Goal: Information Seeking & Learning: Learn about a topic

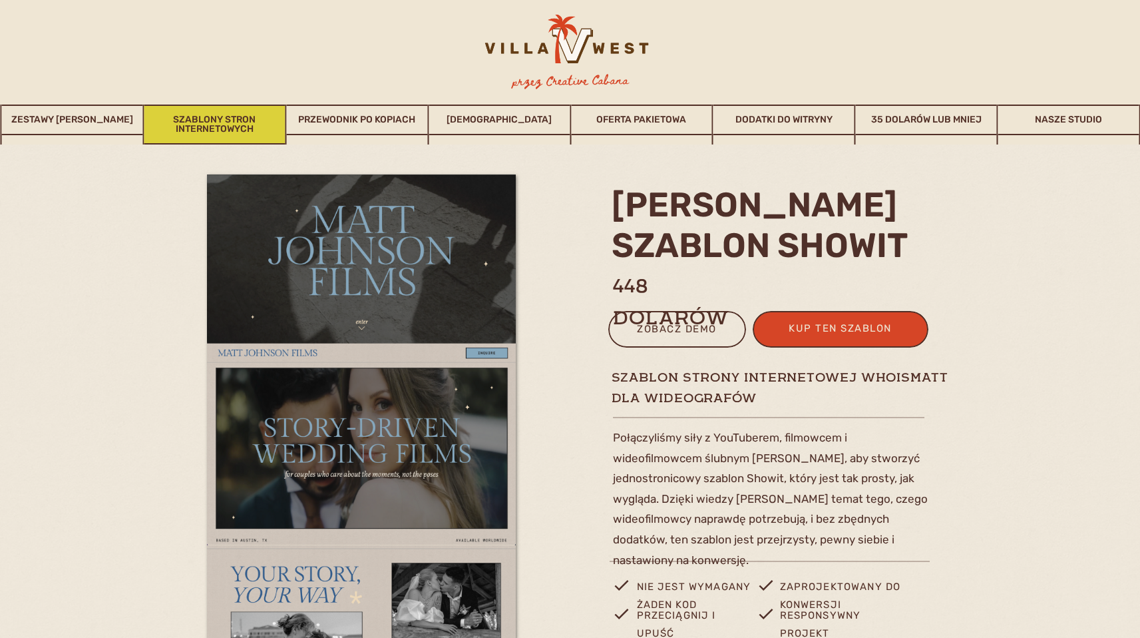
click at [199, 127] on font "Szablony stron internetowych" at bounding box center [214, 124] width 83 height 21
click at [230, 127] on font "Szablony stron internetowych" at bounding box center [214, 124] width 83 height 21
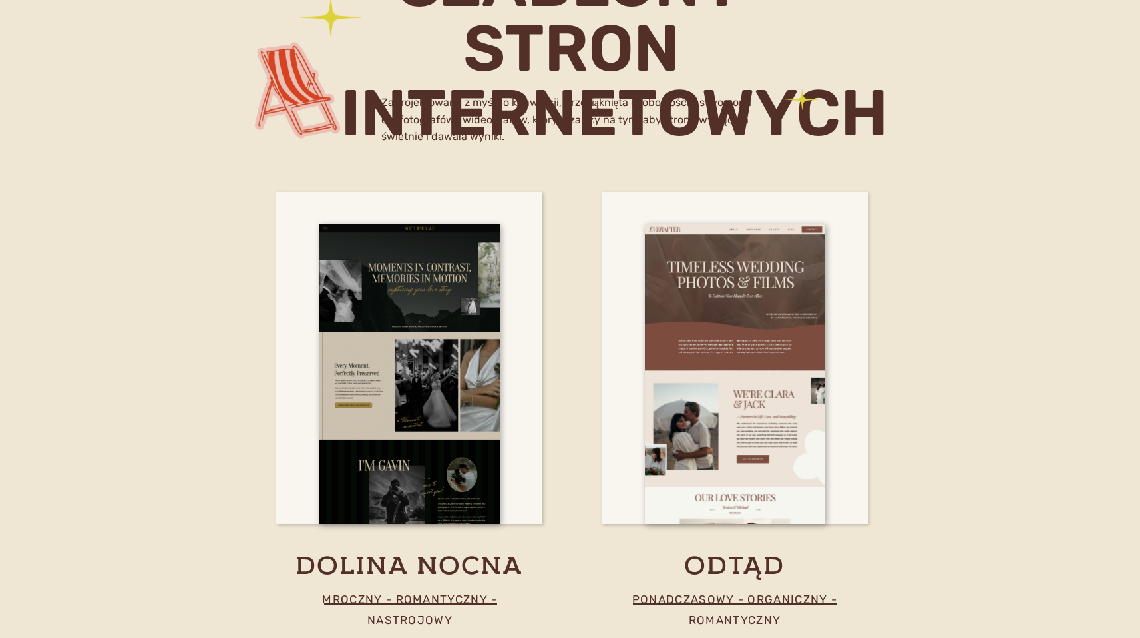
scroll to position [4651, 0]
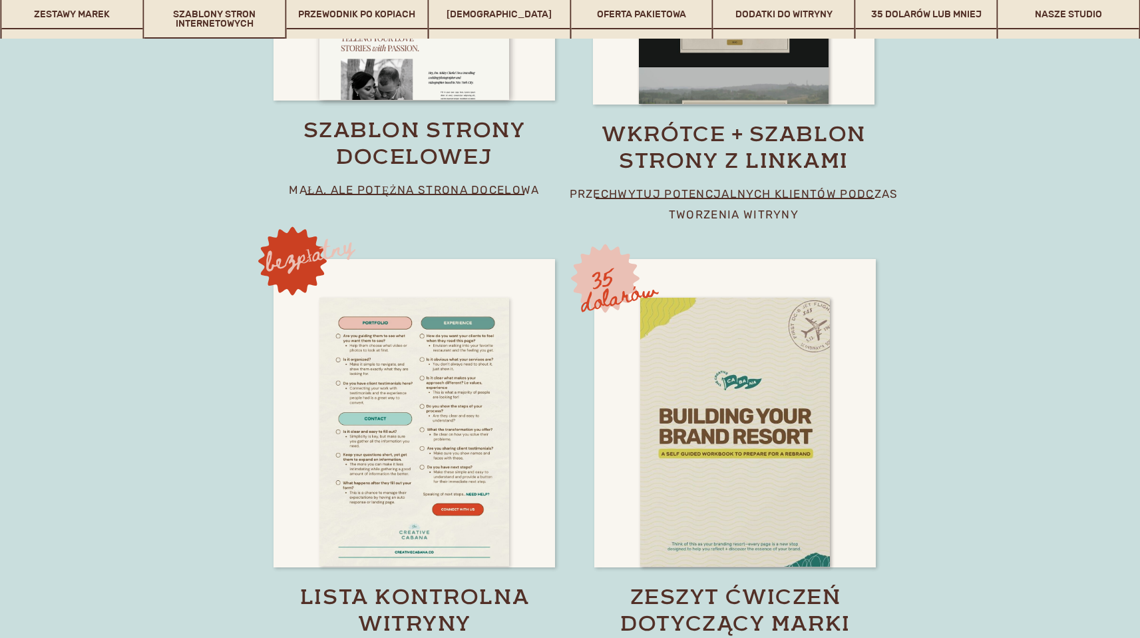
scroll to position [9123, 0]
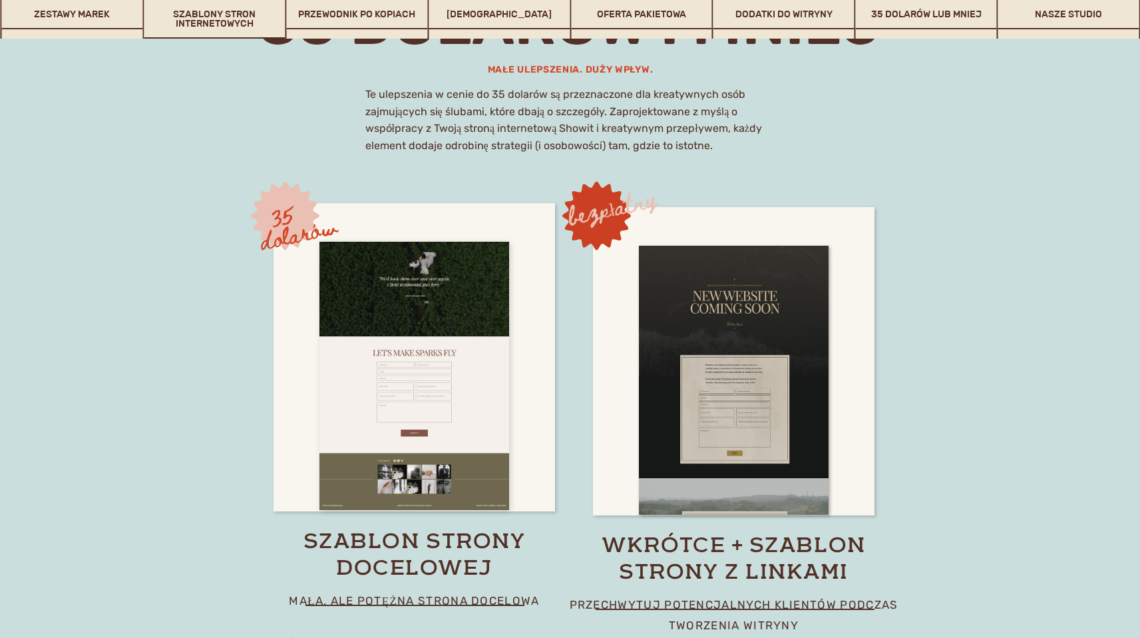
click at [438, 371] on div at bounding box center [414, 376] width 190 height 269
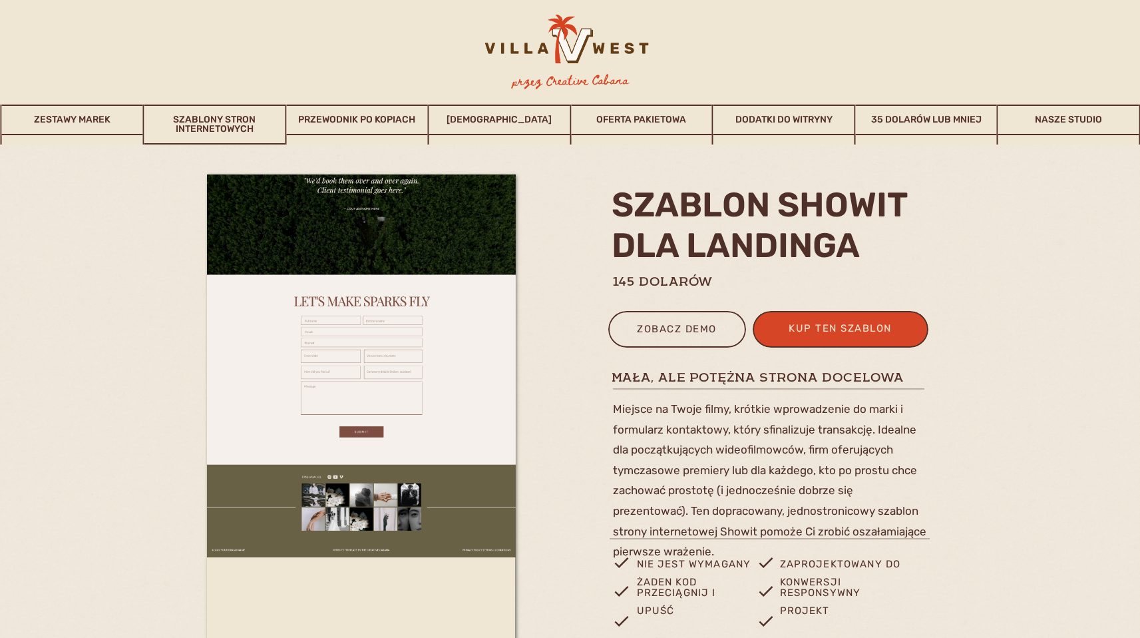
click at [427, 364] on img at bounding box center [361, 79] width 309 height 956
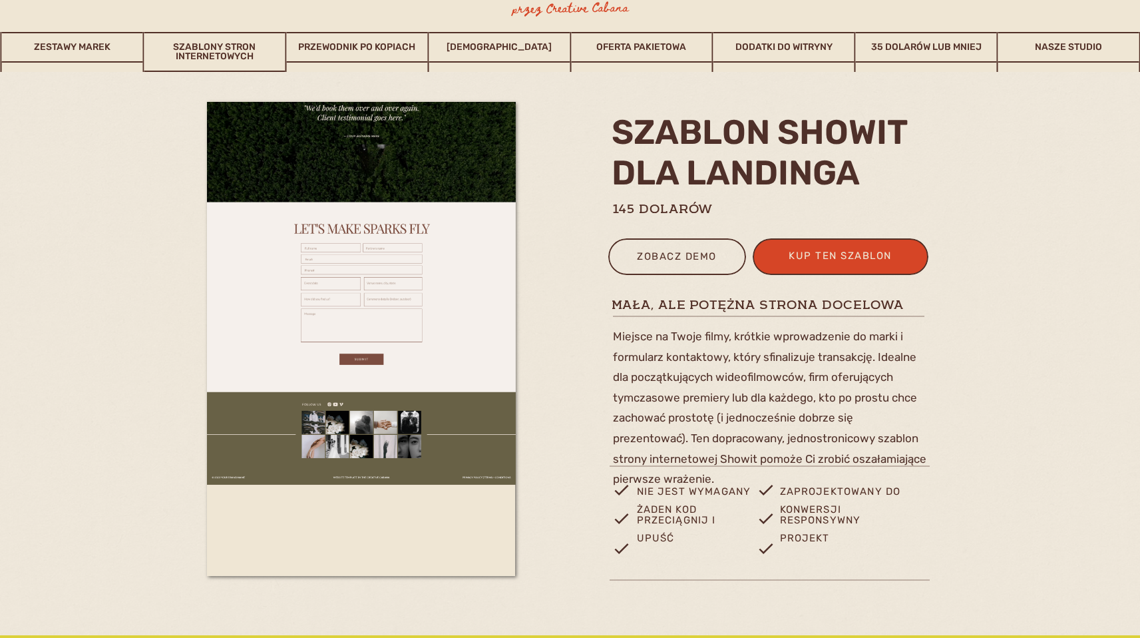
scroll to position [174, 0]
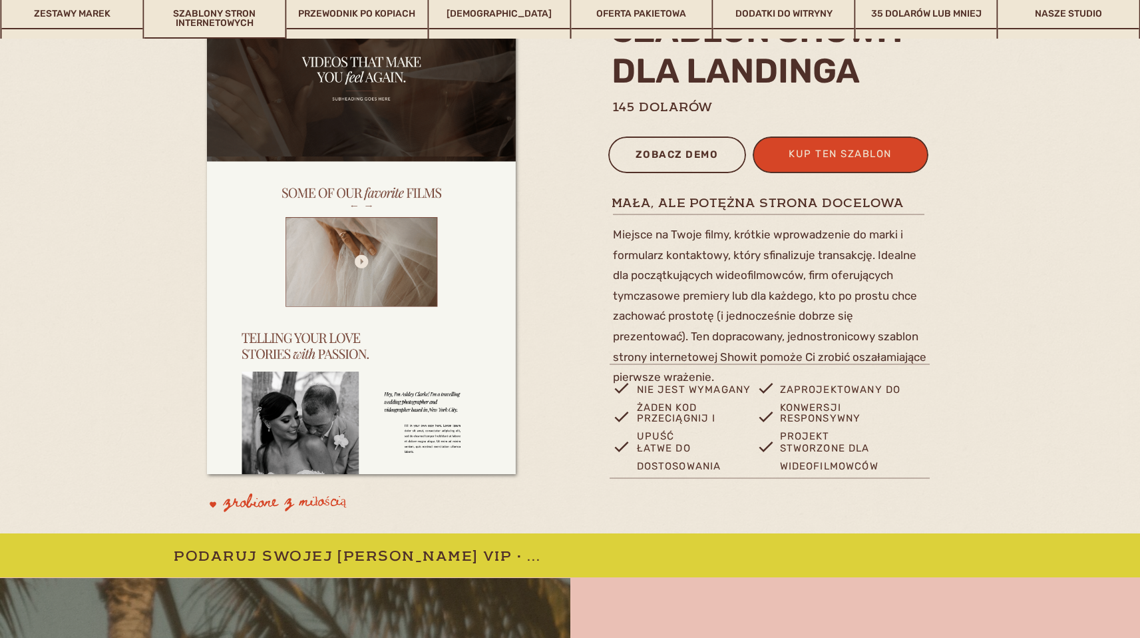
click at [680, 147] on div "zobacz demo" at bounding box center [677, 157] width 120 height 22
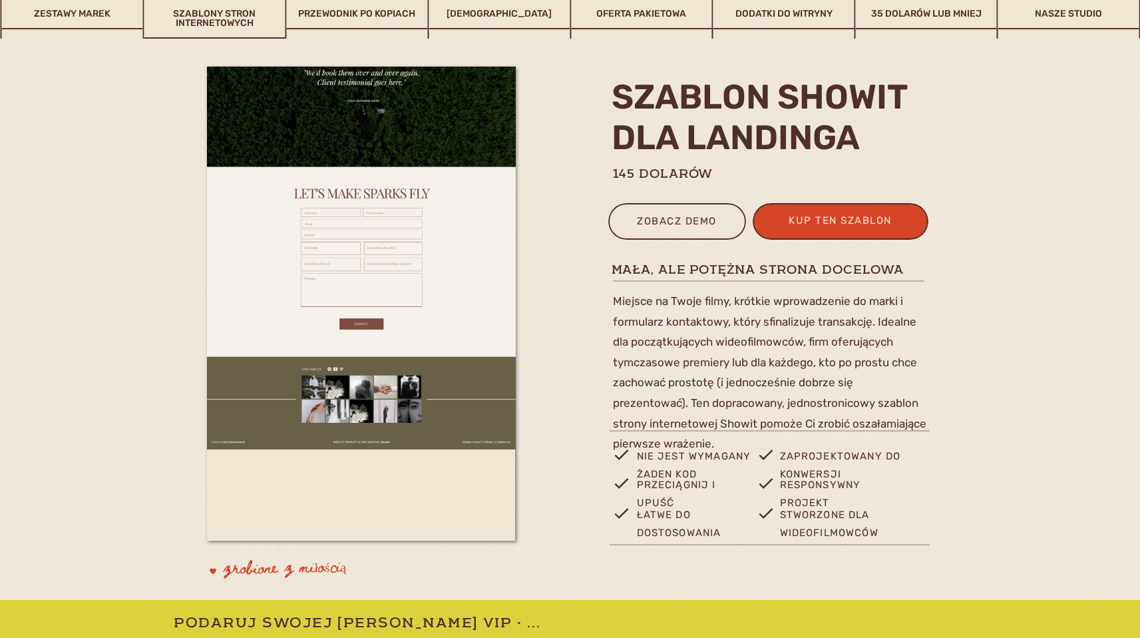
scroll to position [105, 0]
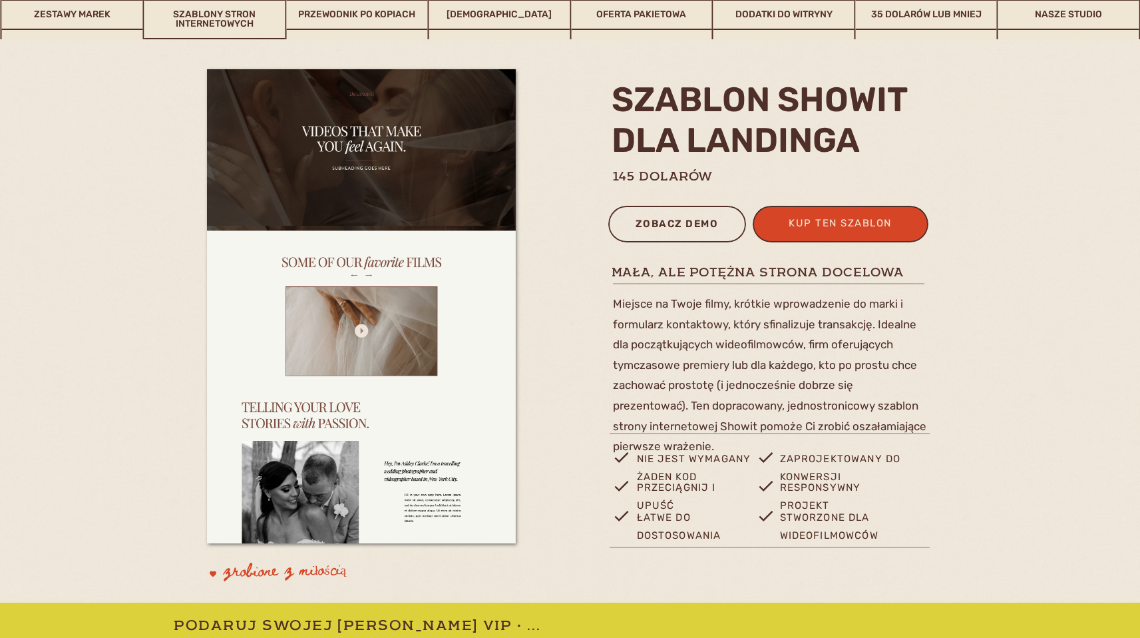
click at [674, 232] on div "zobacz demo" at bounding box center [677, 226] width 120 height 22
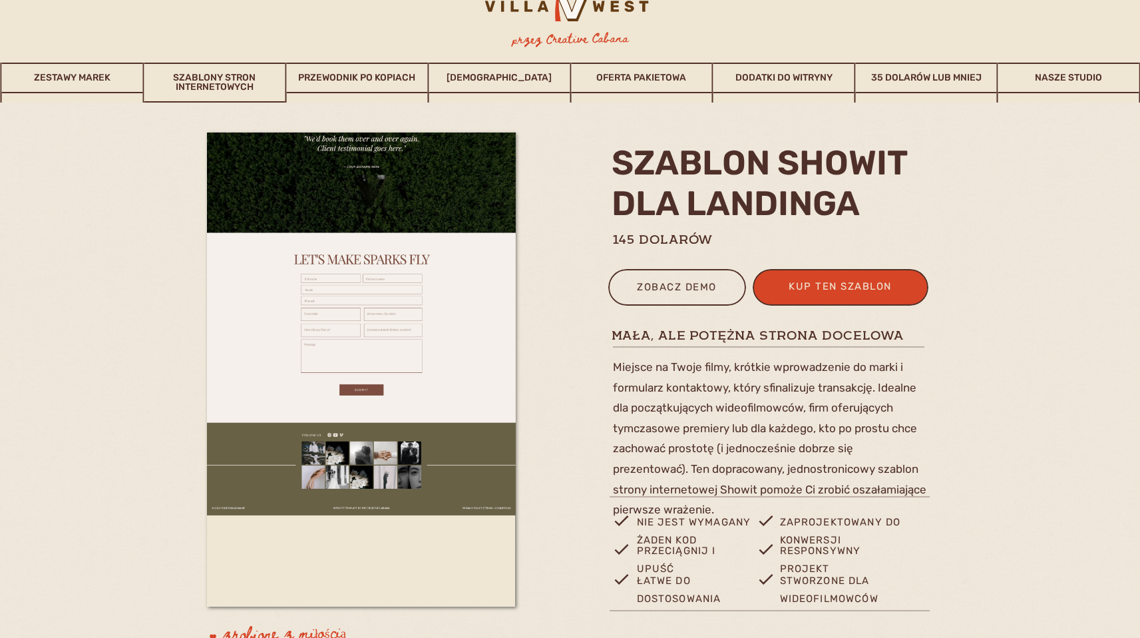
scroll to position [0, 0]
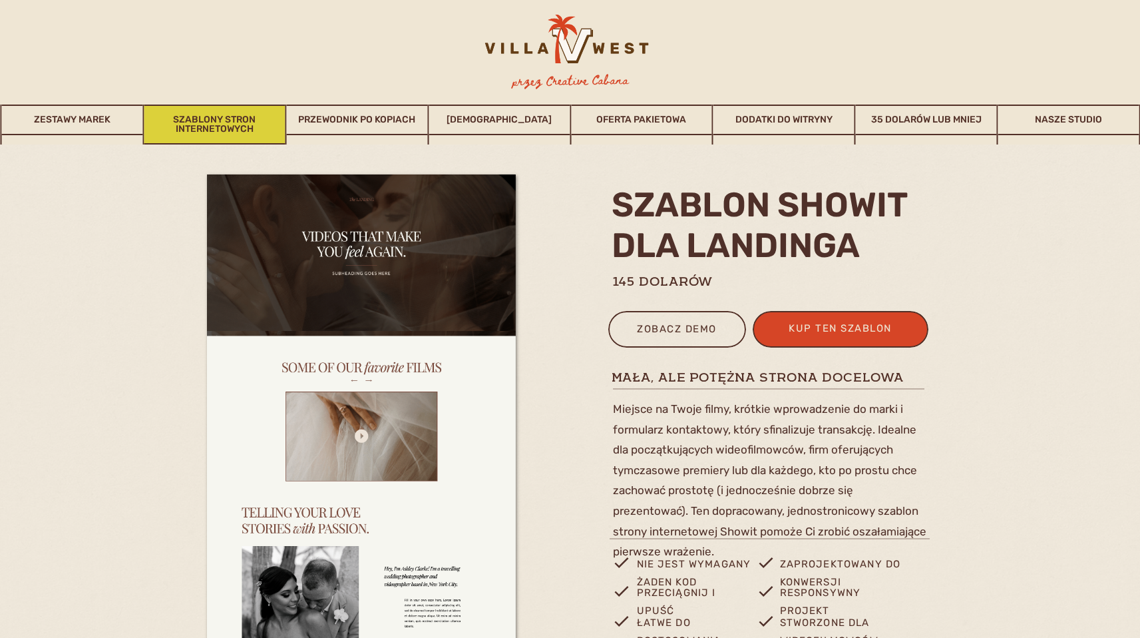
click at [234, 126] on font "Szablony stron internetowych" at bounding box center [214, 124] width 83 height 21
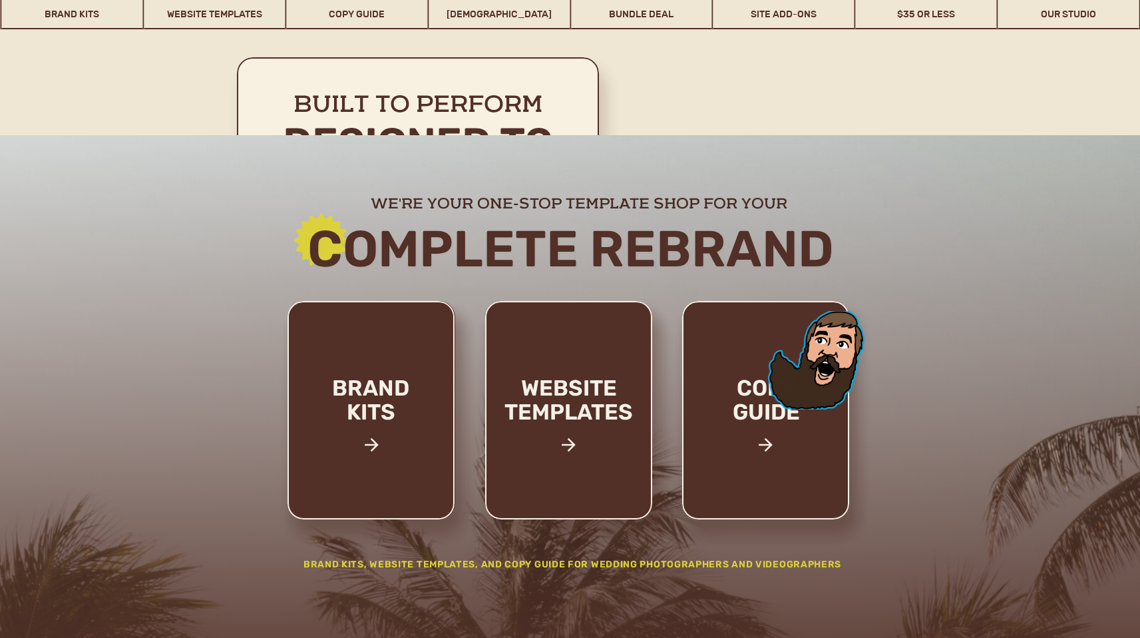
scroll to position [4563, 0]
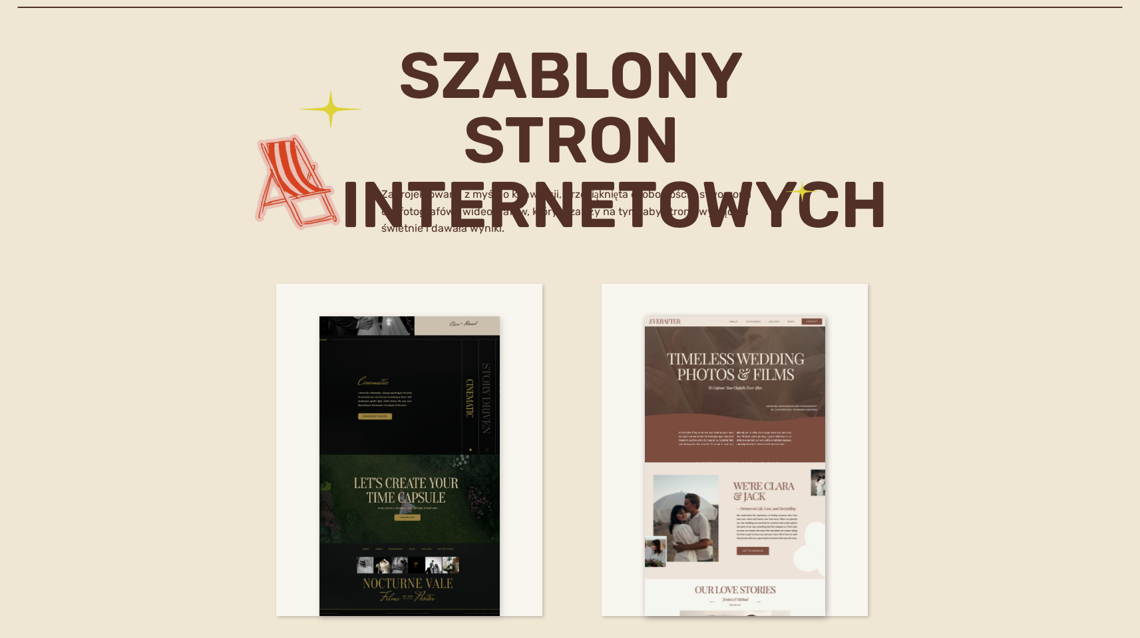
click at [437, 407] on div at bounding box center [409, 465] width 180 height 299
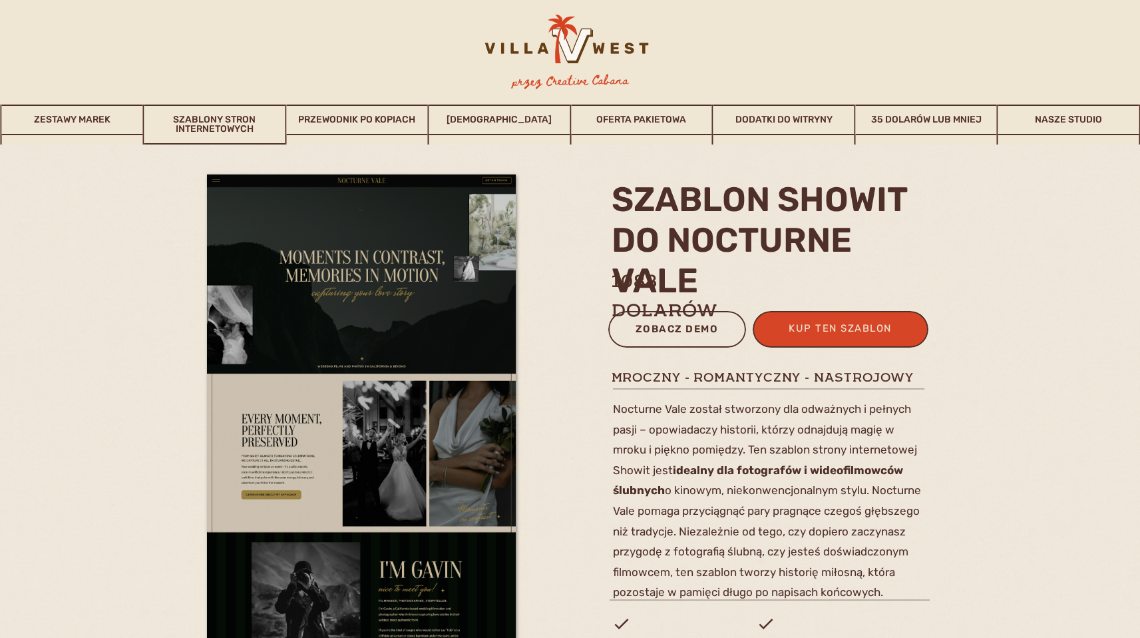
click at [653, 333] on font "zobacz demo" at bounding box center [677, 329] width 83 height 12
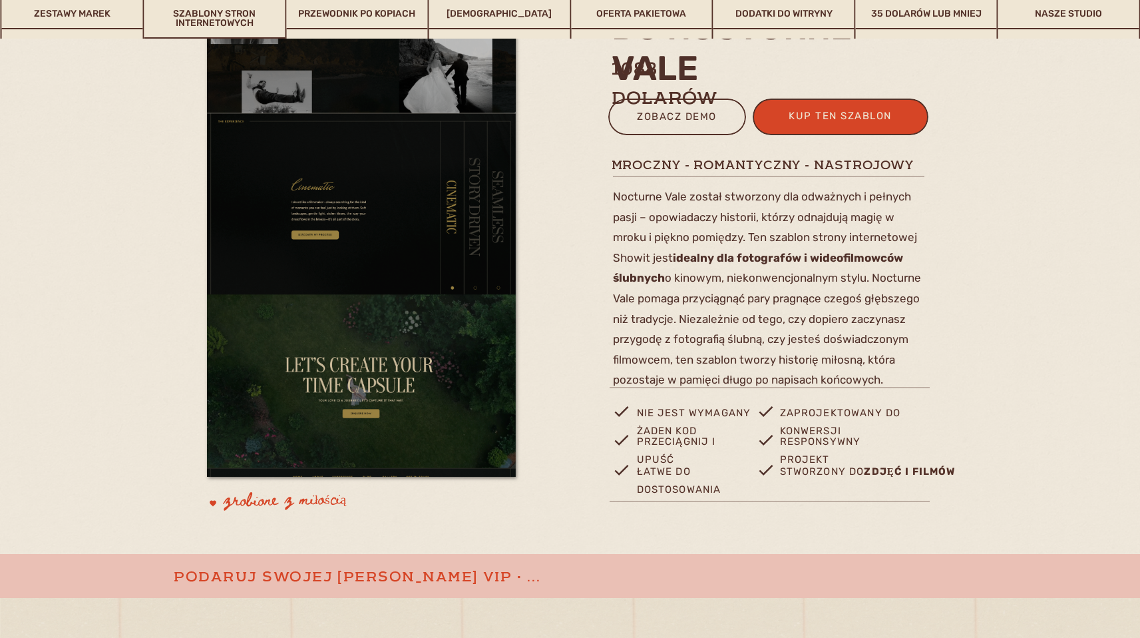
scroll to position [67, 0]
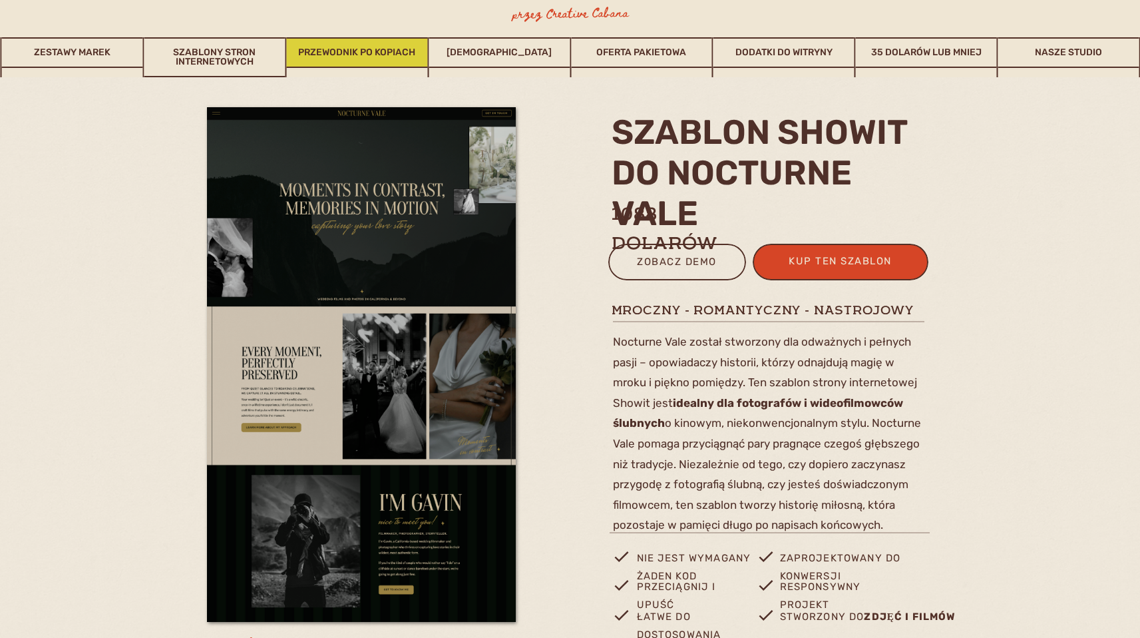
click at [385, 53] on font "Przewodnik po kopiach" at bounding box center [356, 52] width 117 height 11
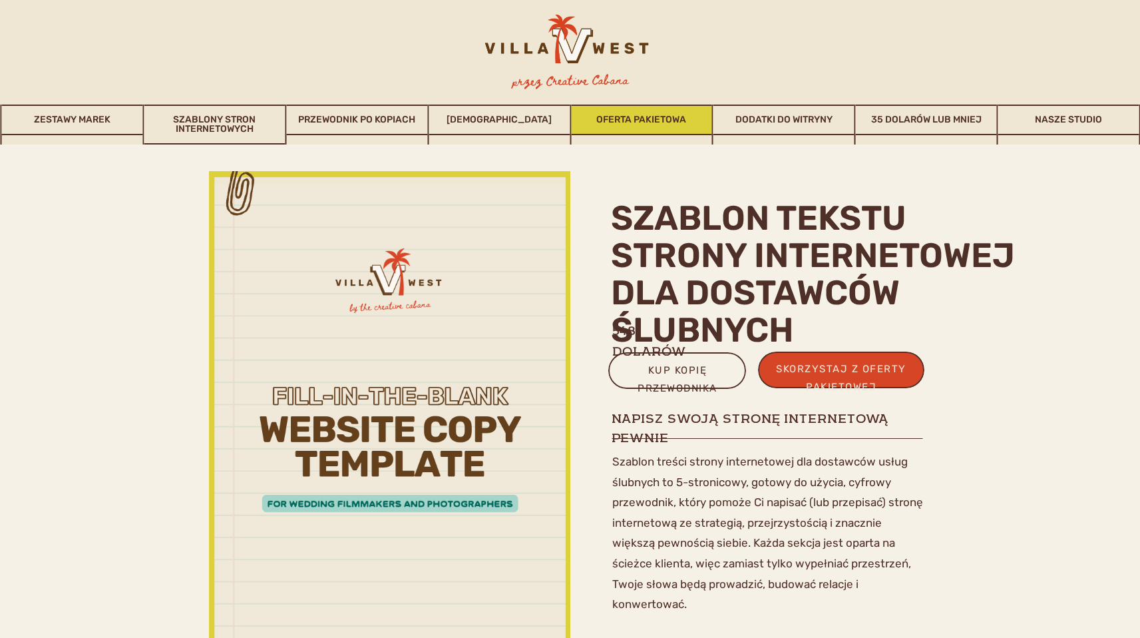
click at [638, 120] on font "Oferta pakietowa" at bounding box center [641, 119] width 90 height 11
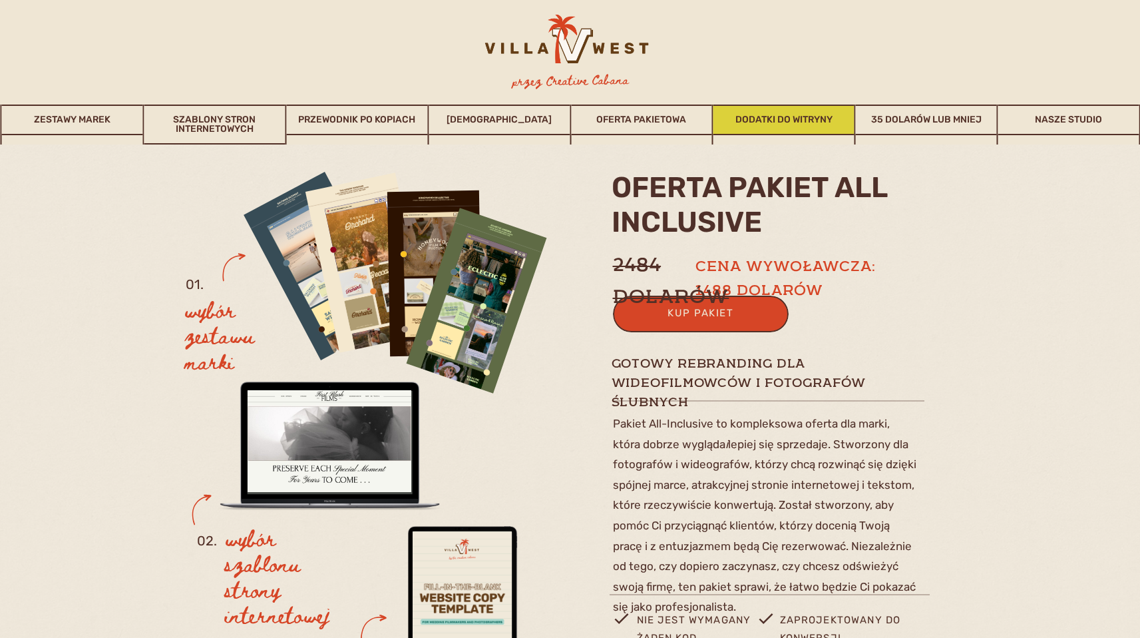
click at [792, 116] on font "Dodatki do witryny" at bounding box center [783, 119] width 97 height 11
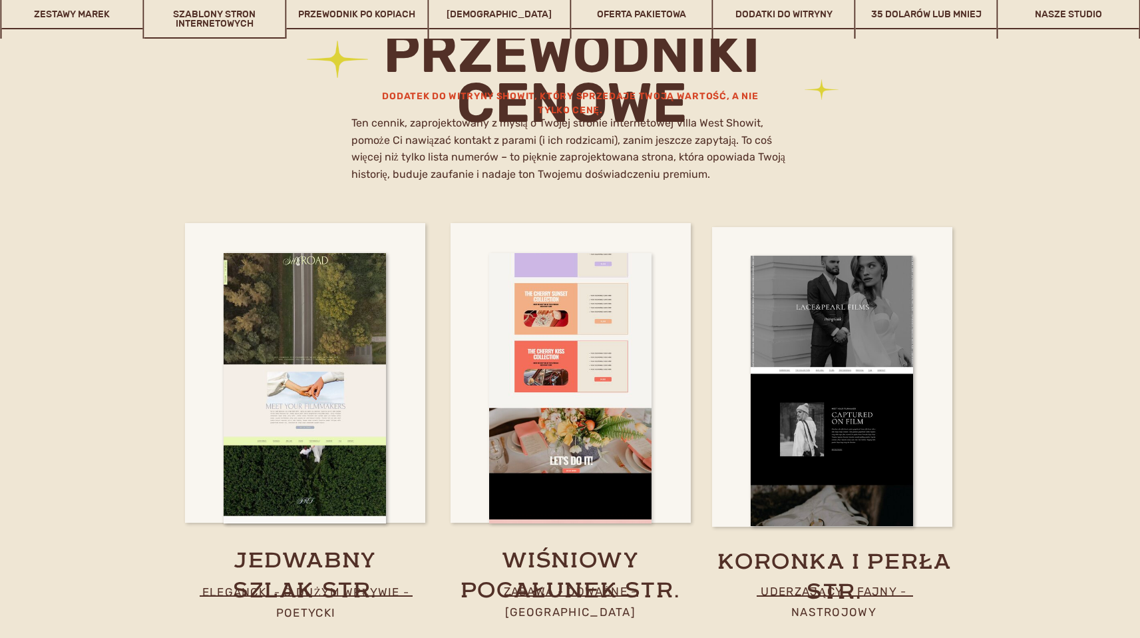
scroll to position [7670, 0]
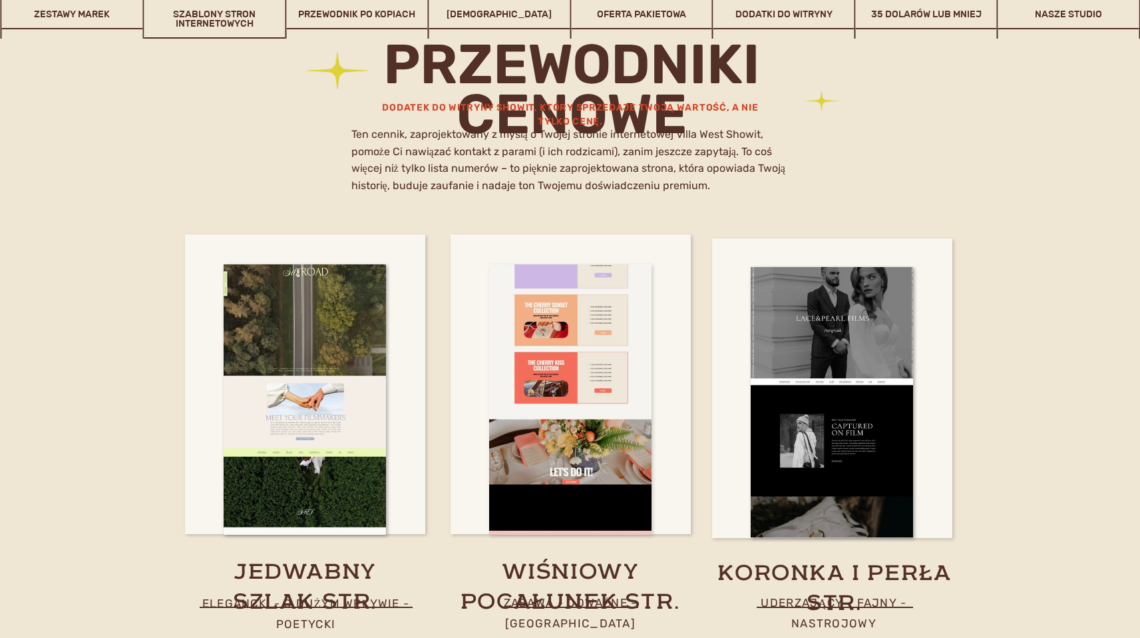
click at [542, 367] on div at bounding box center [570, 399] width 162 height 270
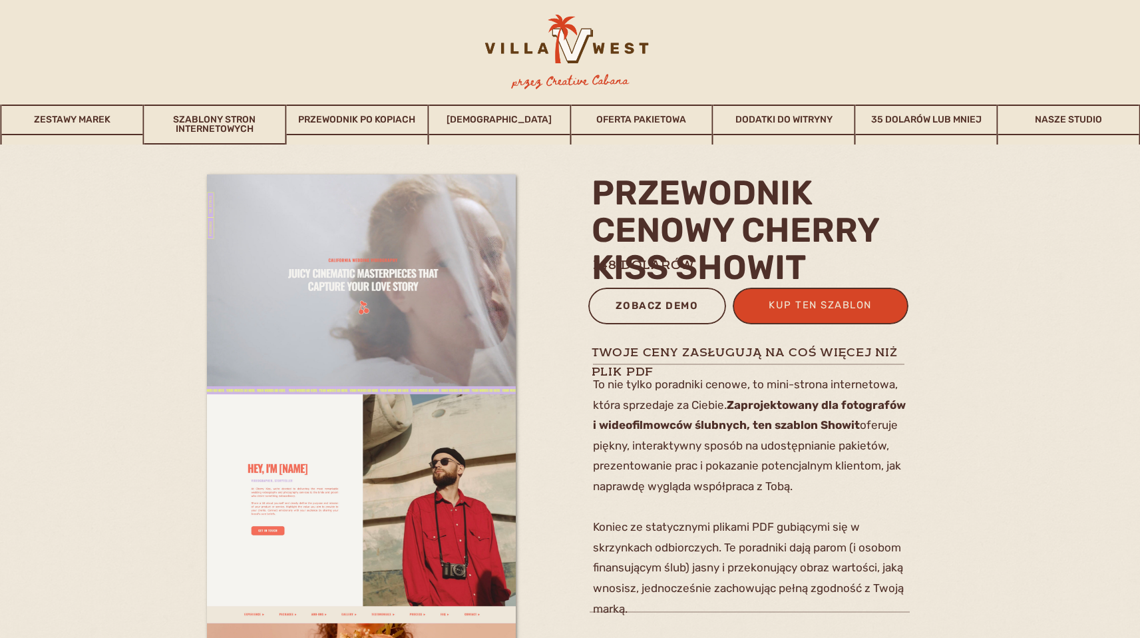
click at [634, 305] on font "zobacz demo" at bounding box center [657, 305] width 83 height 12
click at [1102, 122] on font "Nasze studio" at bounding box center [1068, 119] width 67 height 11
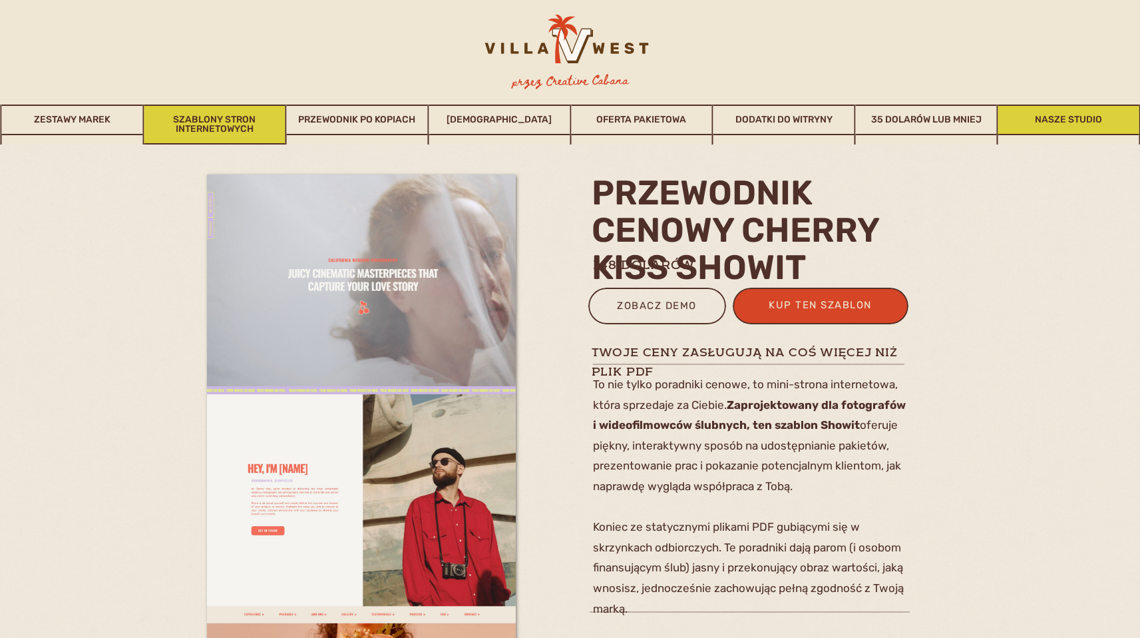
click at [194, 124] on font "Szablony stron internetowych" at bounding box center [214, 124] width 83 height 21
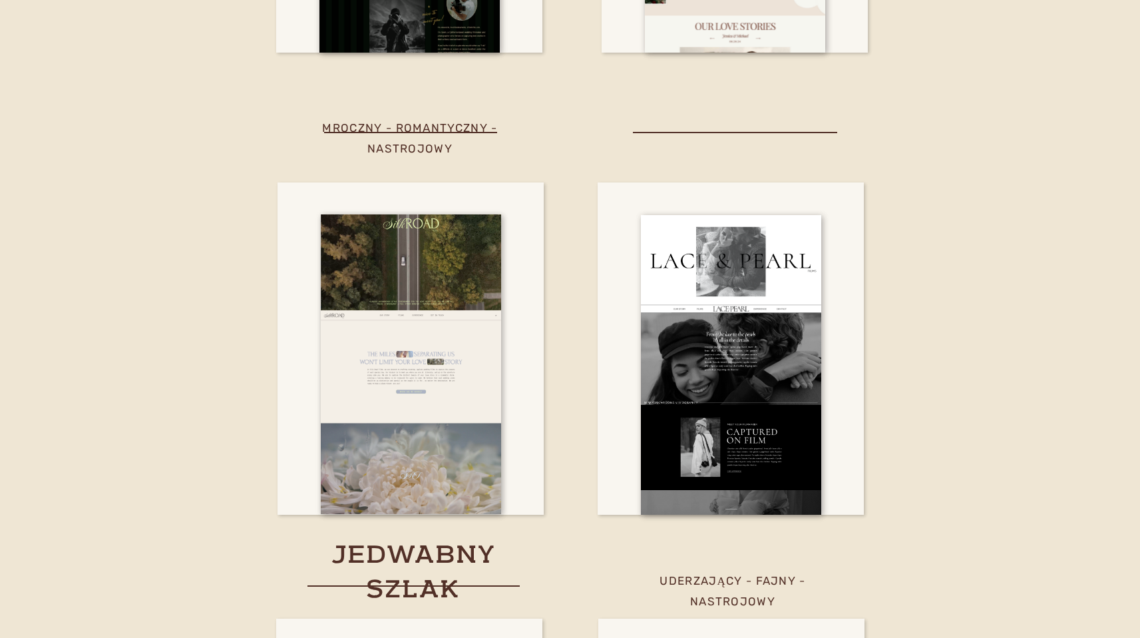
scroll to position [5192, 0]
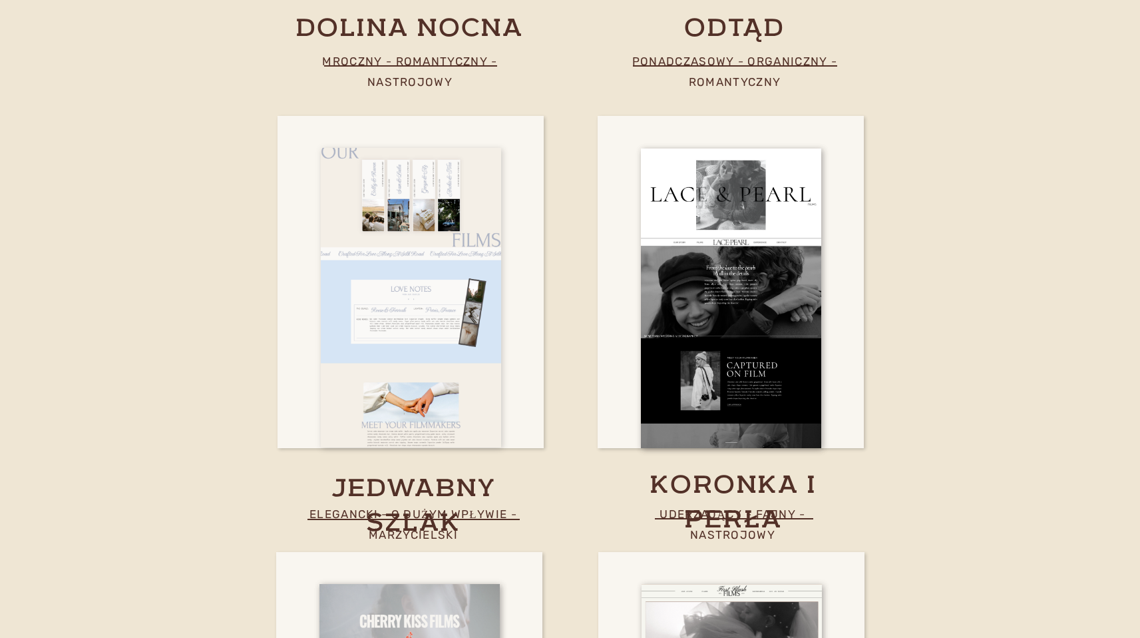
click at [394, 274] on div at bounding box center [411, 297] width 180 height 299
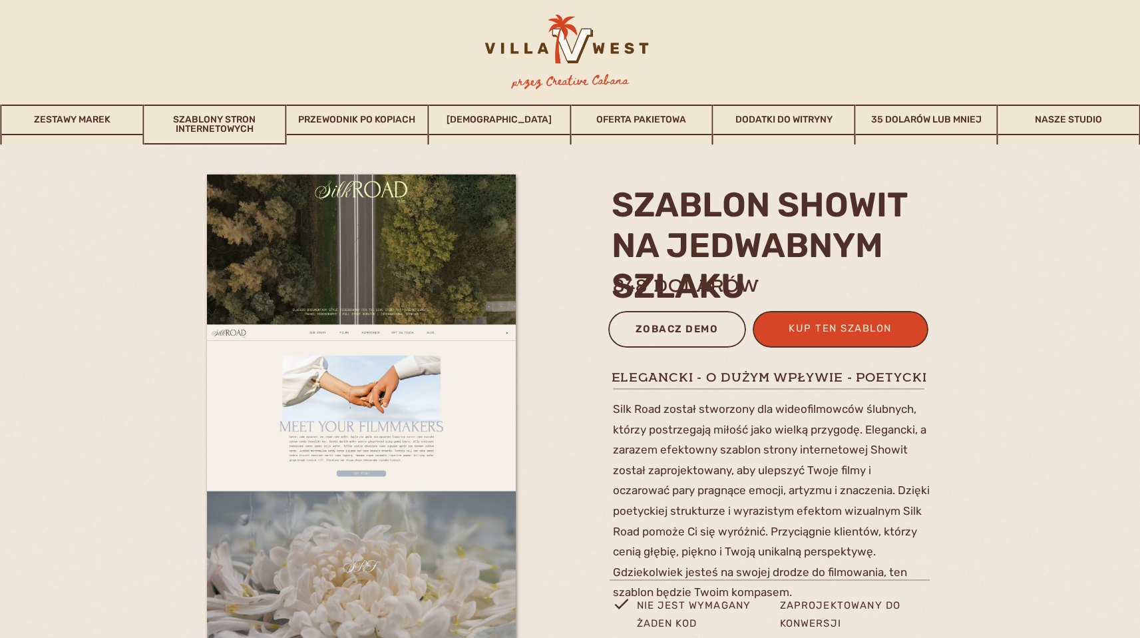
click at [645, 329] on font "zobacz demo" at bounding box center [677, 329] width 83 height 12
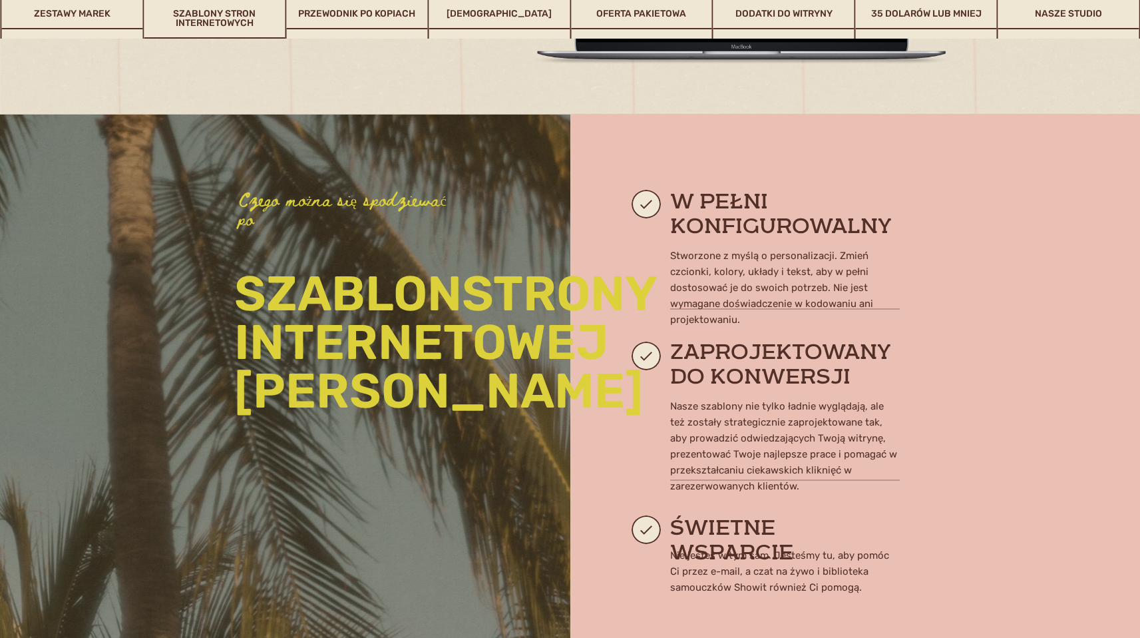
scroll to position [793, 0]
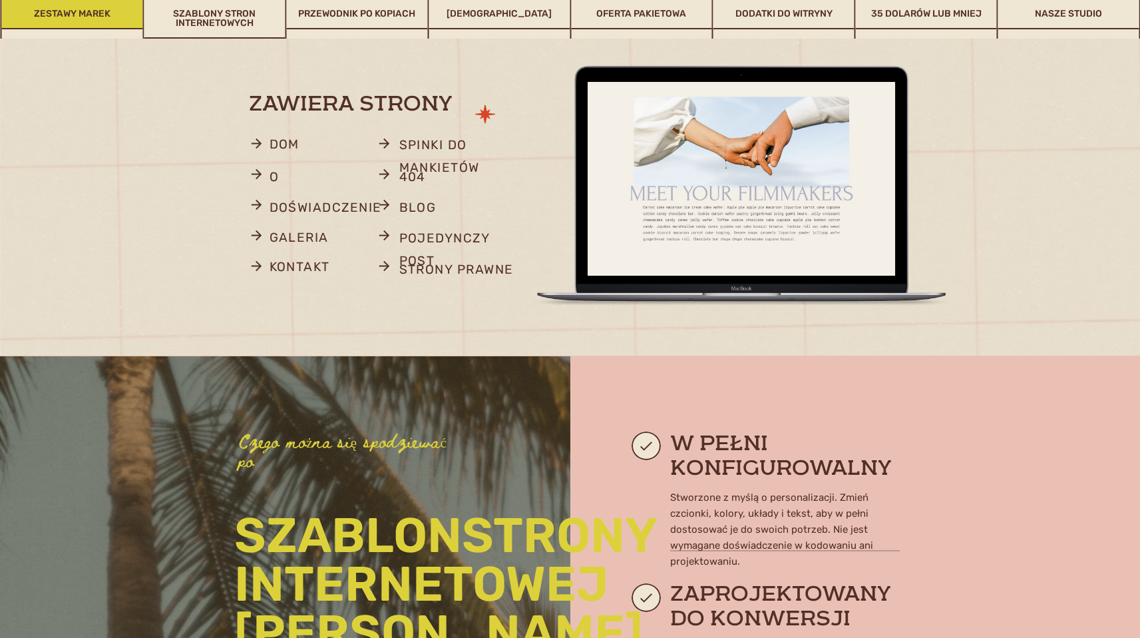
click at [110, 18] on link "Zestawy marek" at bounding box center [72, 14] width 141 height 31
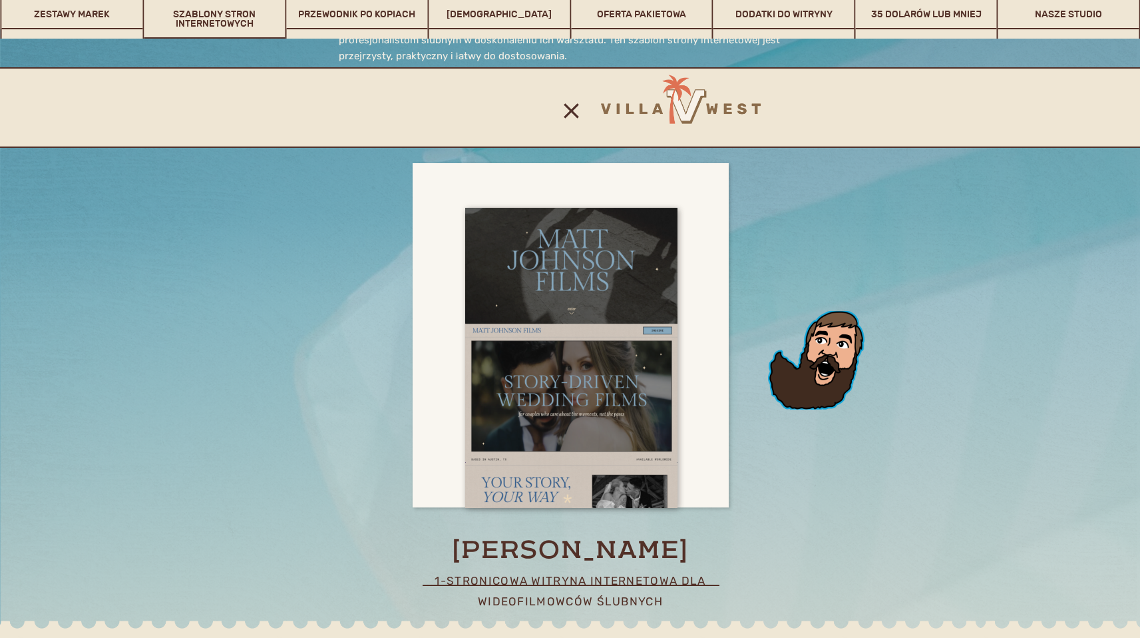
scroll to position [2351, 0]
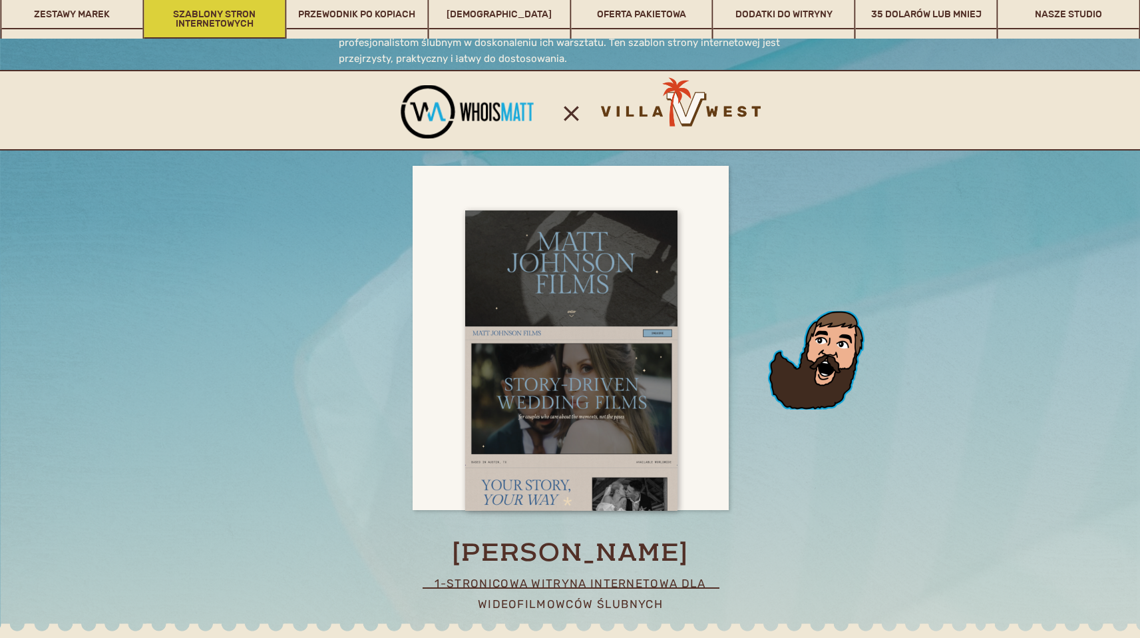
click at [232, 13] on font "Szablony stron internetowych" at bounding box center [214, 18] width 83 height 21
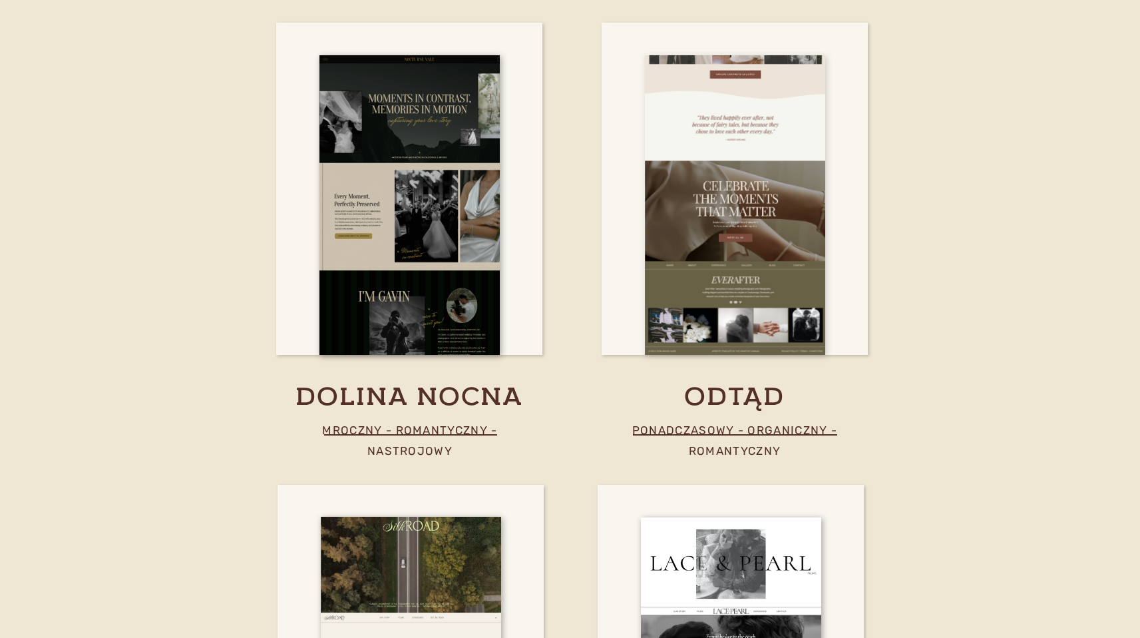
scroll to position [4815, 0]
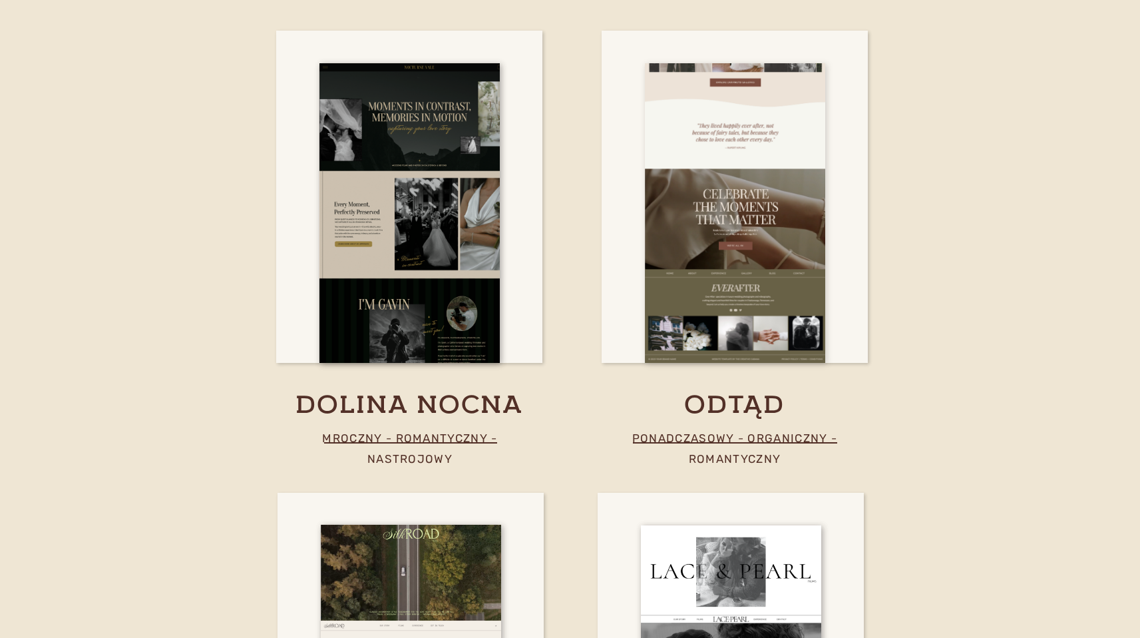
click at [741, 242] on div at bounding box center [735, 212] width 180 height 299
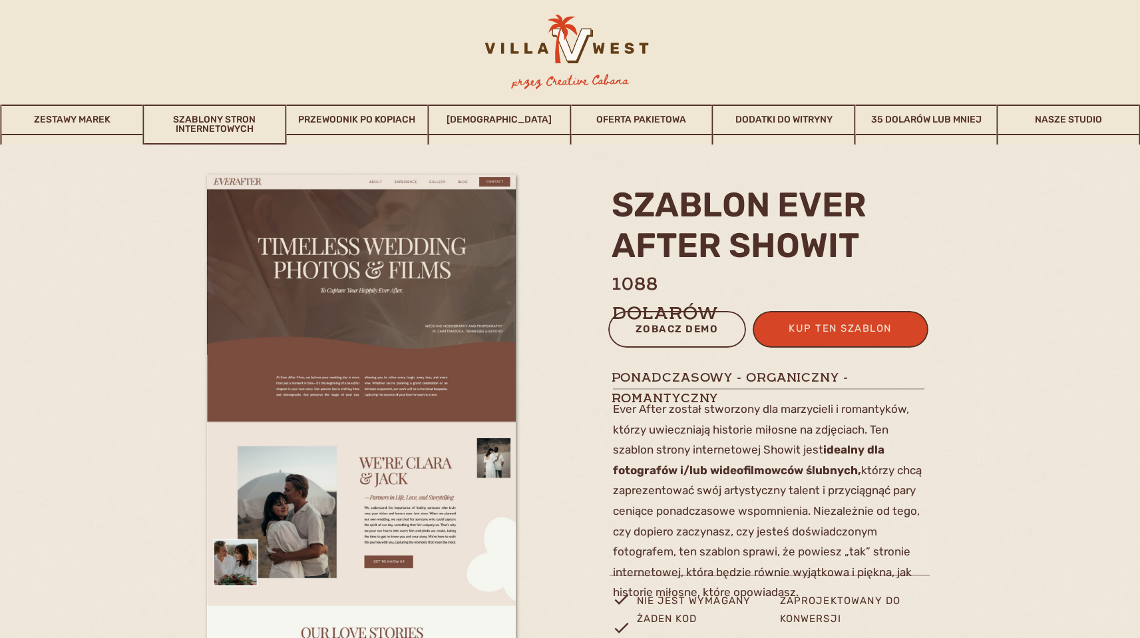
click at [658, 333] on font "zobacz demo" at bounding box center [677, 329] width 83 height 12
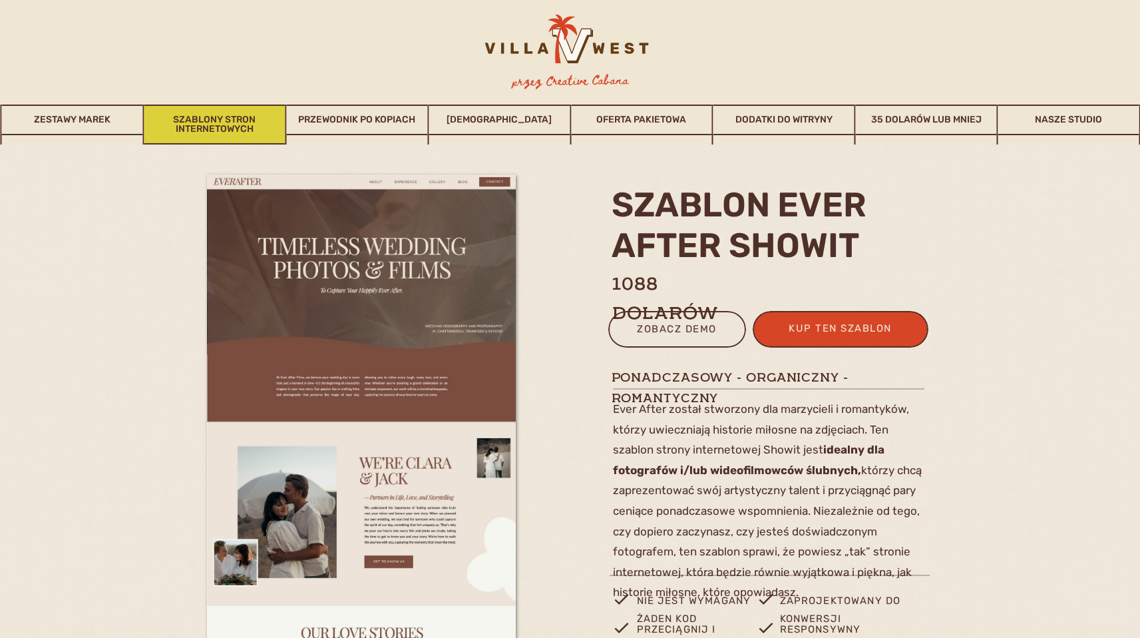
click at [250, 128] on font "Szablony stron internetowych" at bounding box center [214, 124] width 83 height 21
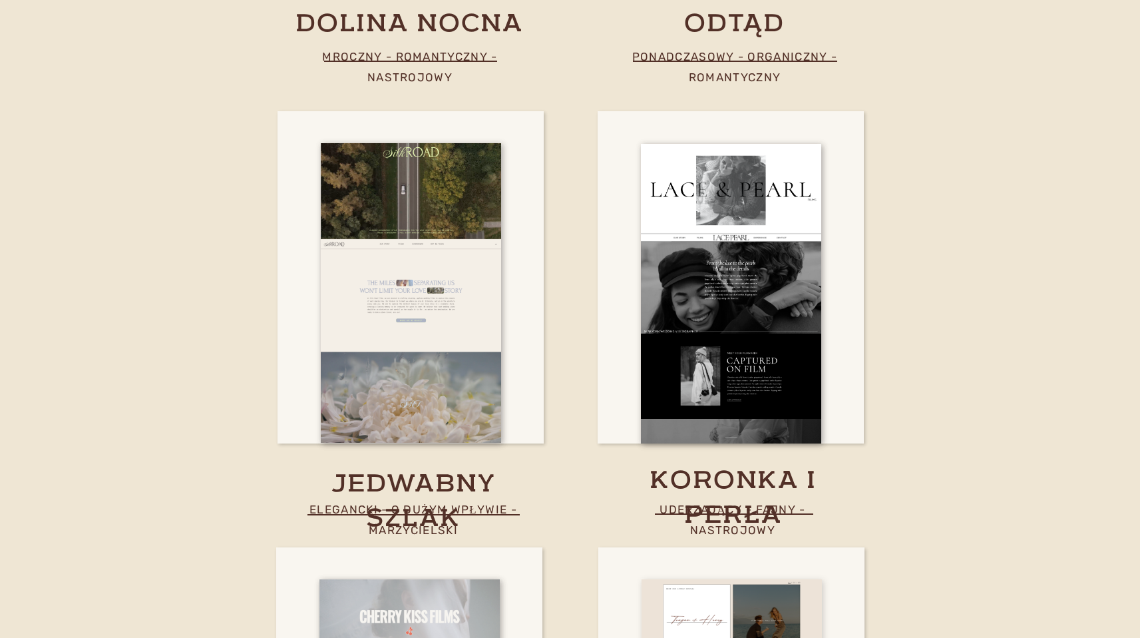
scroll to position [5056, 0]
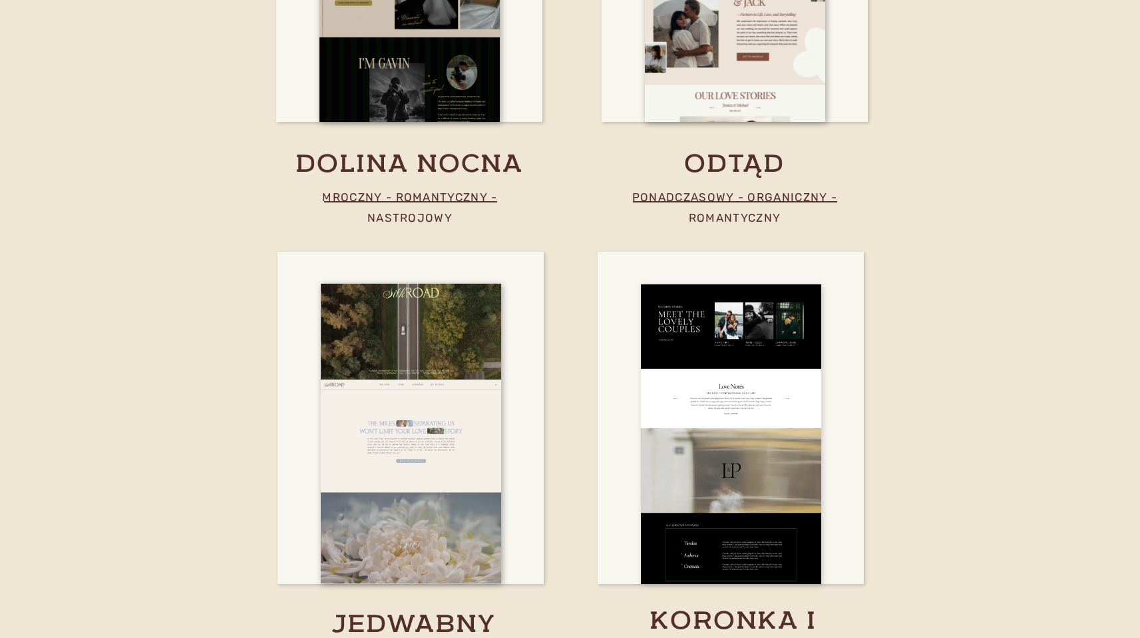
click at [733, 409] on div at bounding box center [731, 433] width 180 height 299
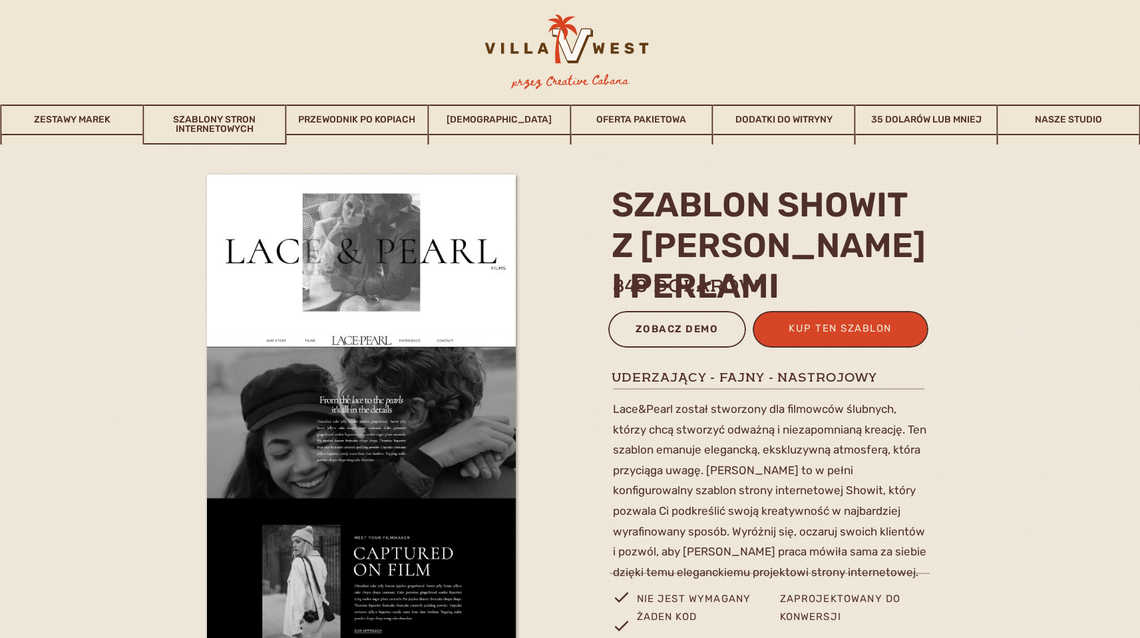
click at [655, 333] on font "zobacz demo" at bounding box center [677, 329] width 83 height 12
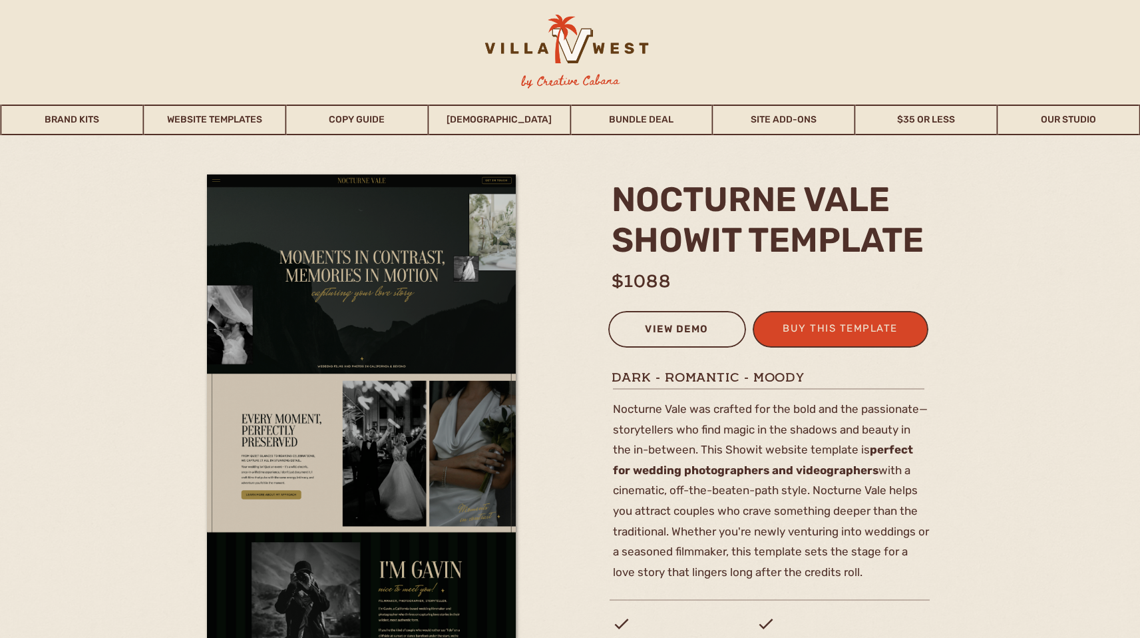
click at [687, 321] on div "view demo" at bounding box center [677, 331] width 120 height 22
